Goal: Task Accomplishment & Management: Complete application form

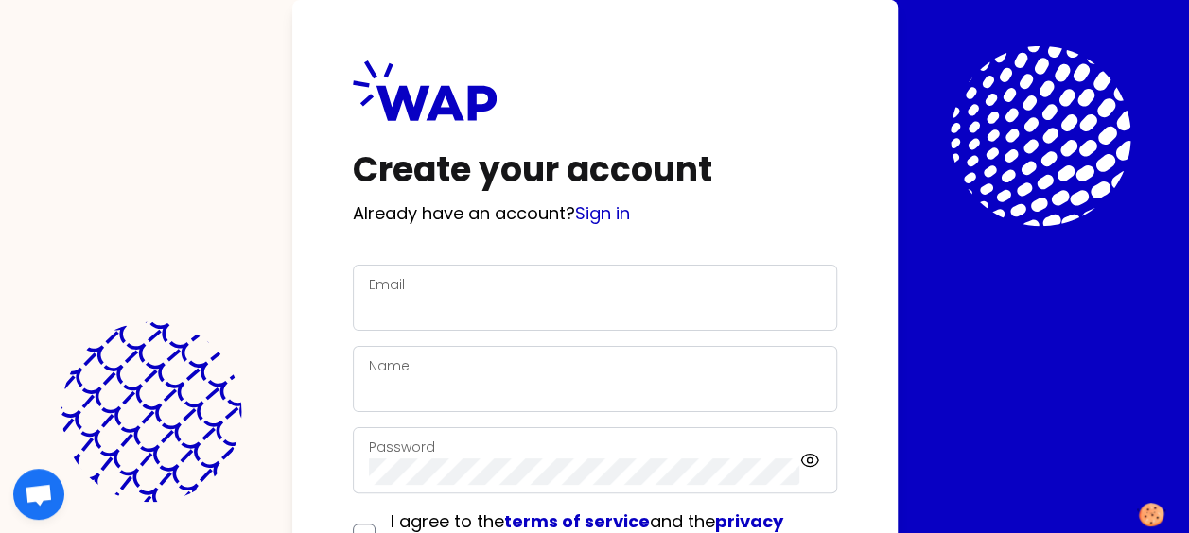
click at [460, 289] on div "Email" at bounding box center [595, 297] width 452 height 49
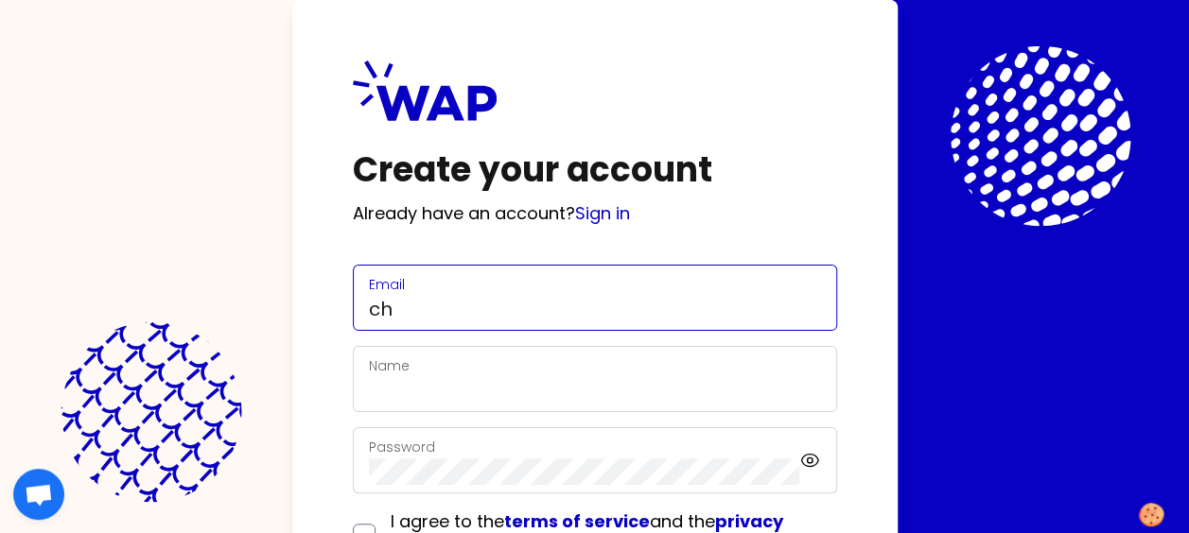
type input "christine.jacquard@somfy.com"
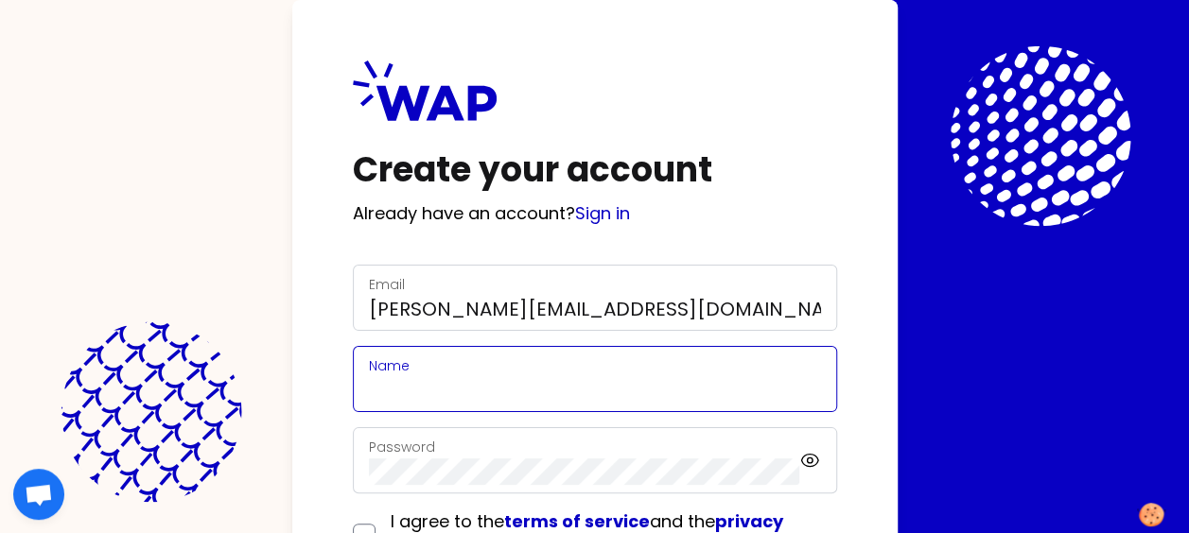
type input "Jacquard Christine"
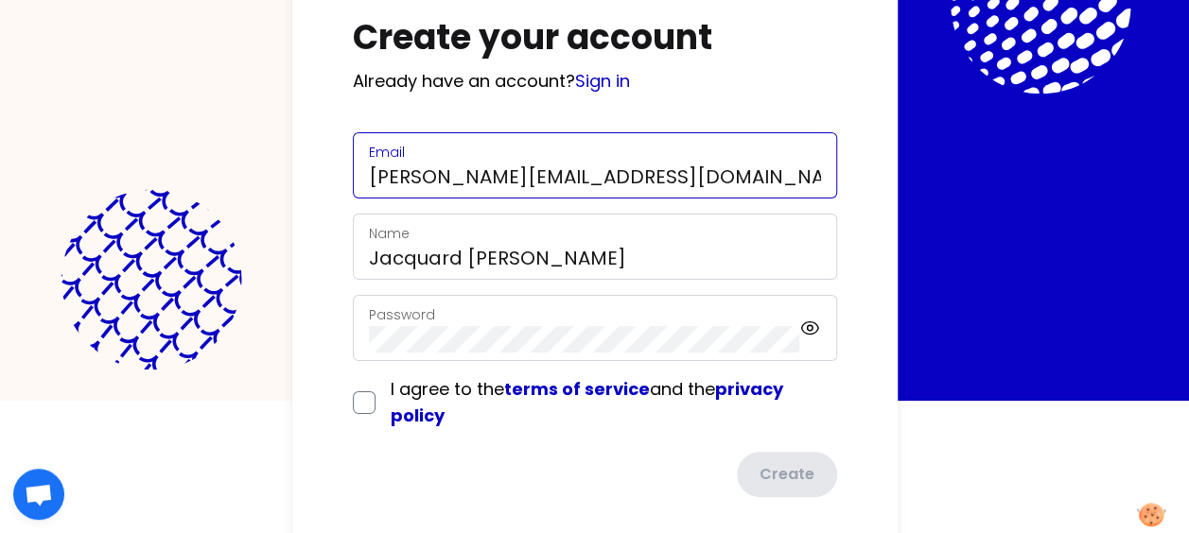
scroll to position [155, 0]
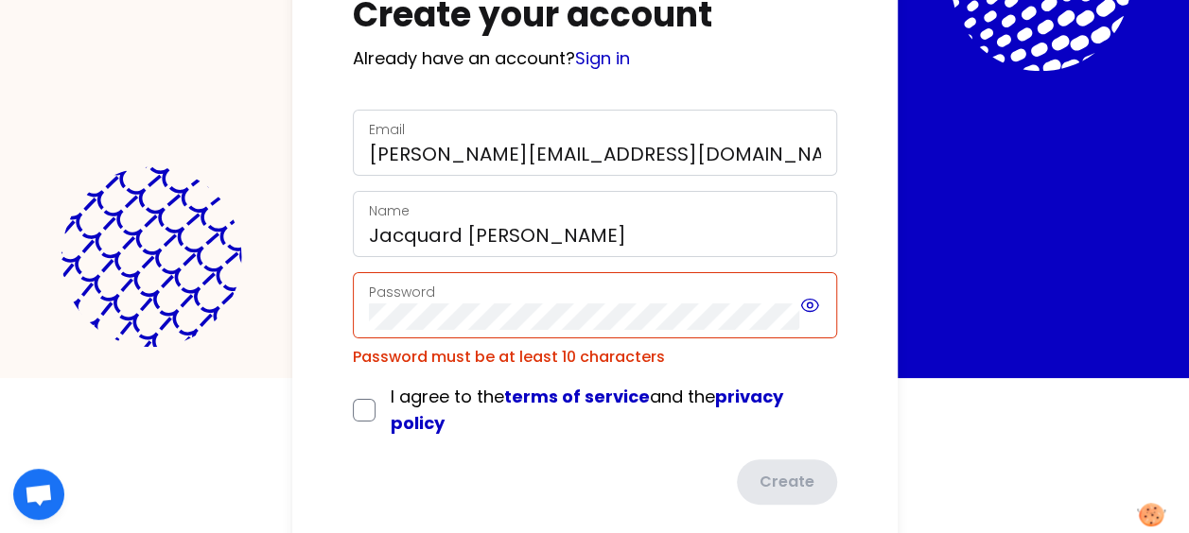
click at [799, 304] on icon at bounding box center [809, 305] width 21 height 23
click at [811, 305] on icon at bounding box center [809, 305] width 21 height 23
click at [371, 401] on input "checkbox" at bounding box center [364, 410] width 23 height 23
checkbox input "true"
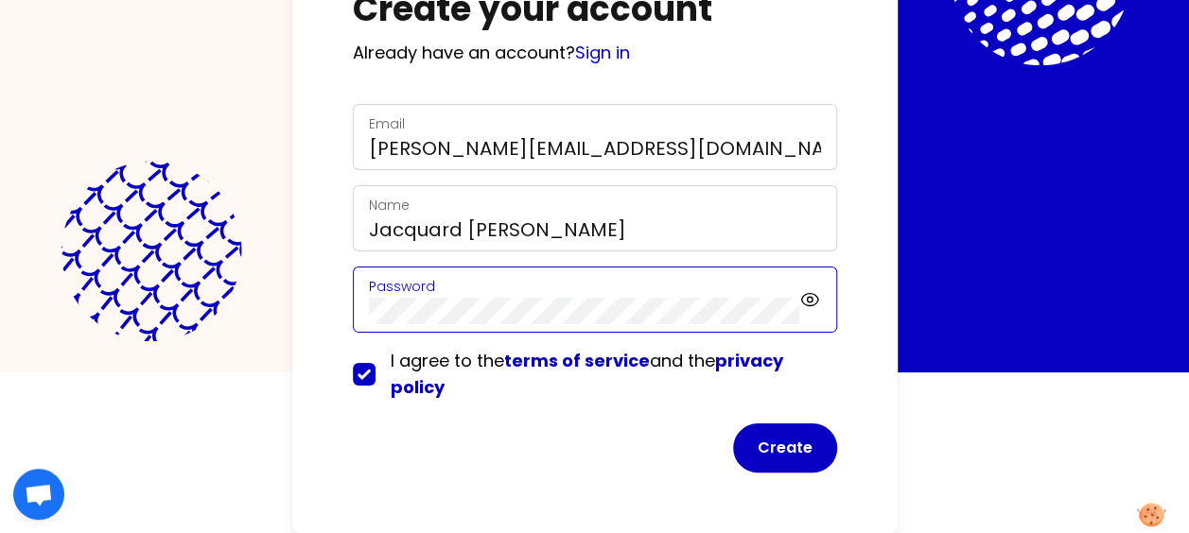
scroll to position [159, 0]
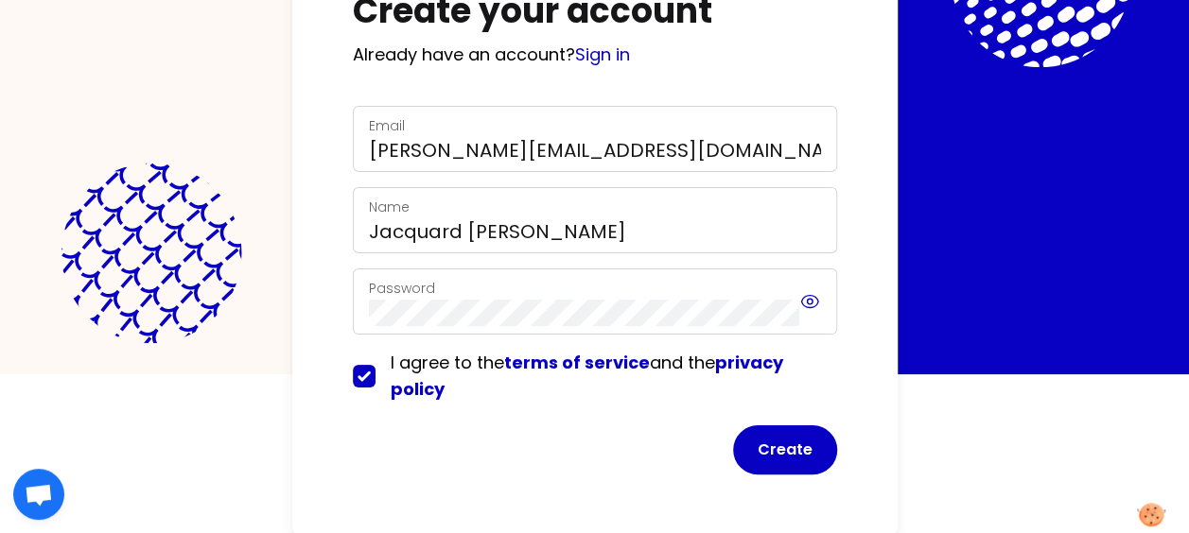
click at [805, 296] on icon at bounding box center [810, 302] width 17 height 12
click at [805, 295] on icon at bounding box center [810, 302] width 17 height 16
click at [768, 451] on button "Create" at bounding box center [785, 450] width 104 height 49
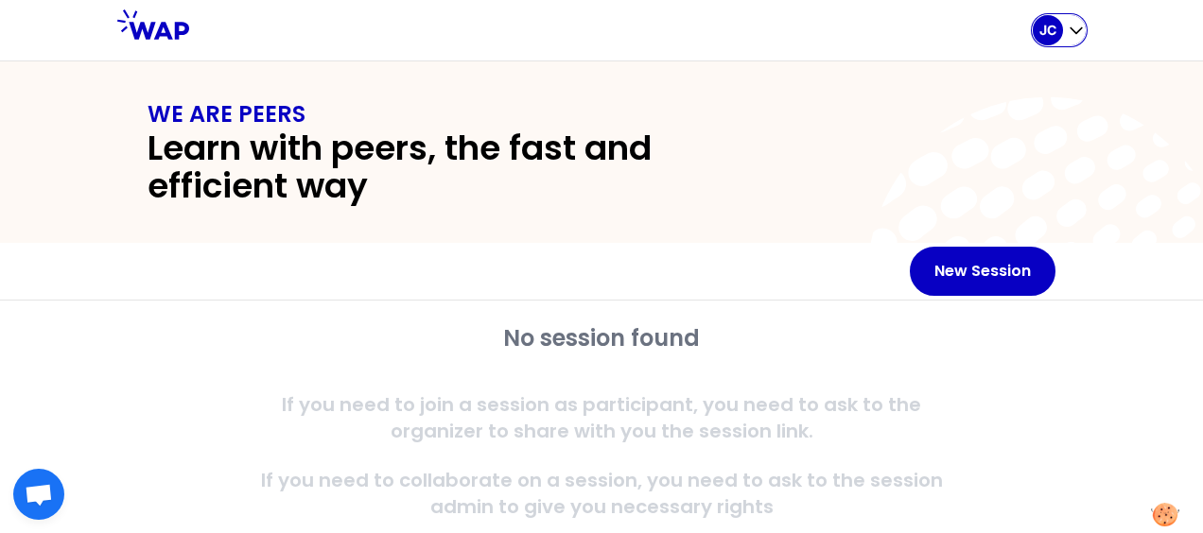
click at [1073, 26] on icon "button" at bounding box center [1076, 30] width 19 height 19
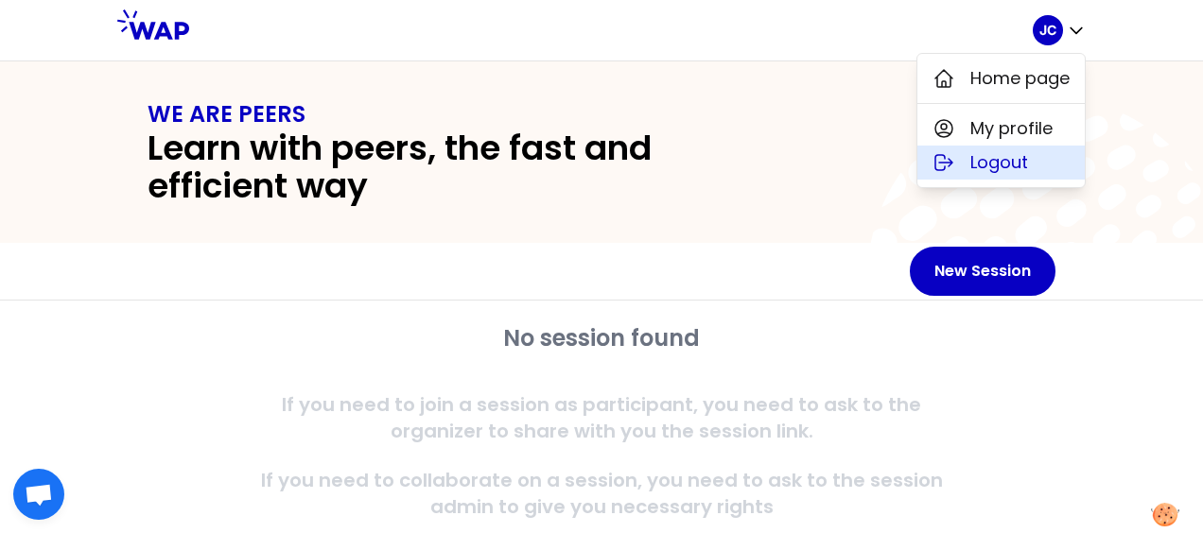
click at [996, 170] on span "Logout" at bounding box center [999, 162] width 58 height 26
